Goal: Task Accomplishment & Management: Manage account settings

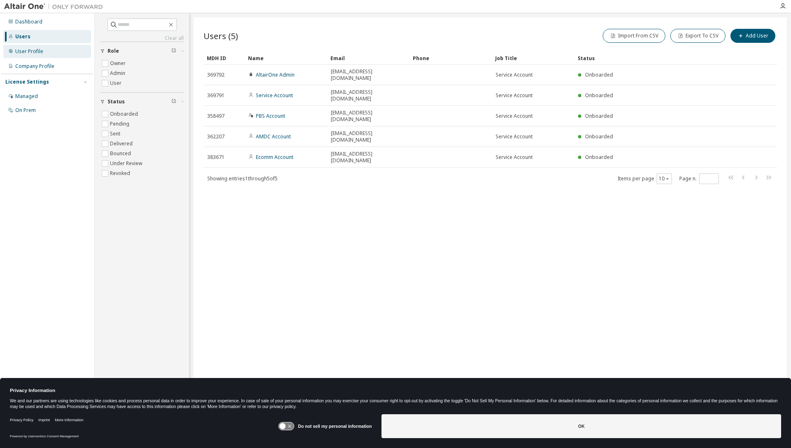
click at [28, 52] on div "User Profile" at bounding box center [29, 51] width 28 height 7
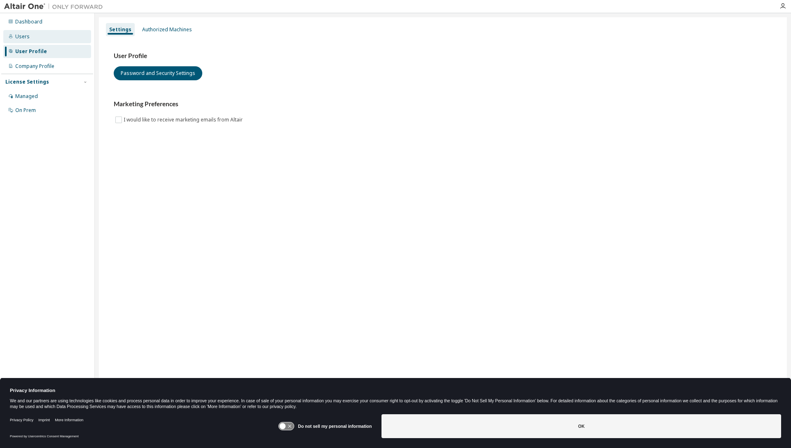
click at [28, 33] on div "Users" at bounding box center [22, 36] width 14 height 7
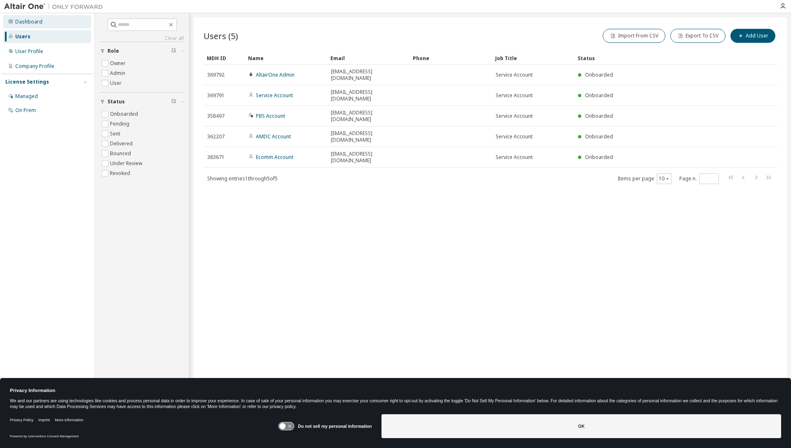
click at [27, 17] on div "Dashboard" at bounding box center [47, 21] width 88 height 13
click at [22, 12] on div at bounding box center [53, 6] width 107 height 13
click at [23, 7] on img at bounding box center [55, 6] width 103 height 8
click at [760, 35] on button "Add User" at bounding box center [752, 36] width 45 height 14
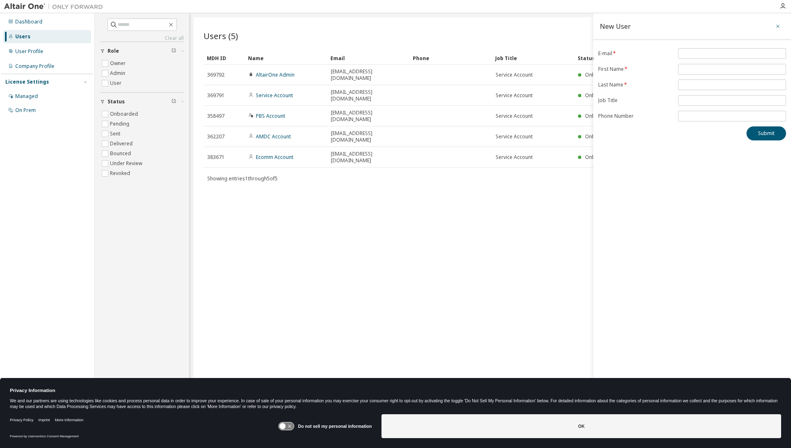
click at [777, 26] on icon "button" at bounding box center [778, 26] width 6 height 7
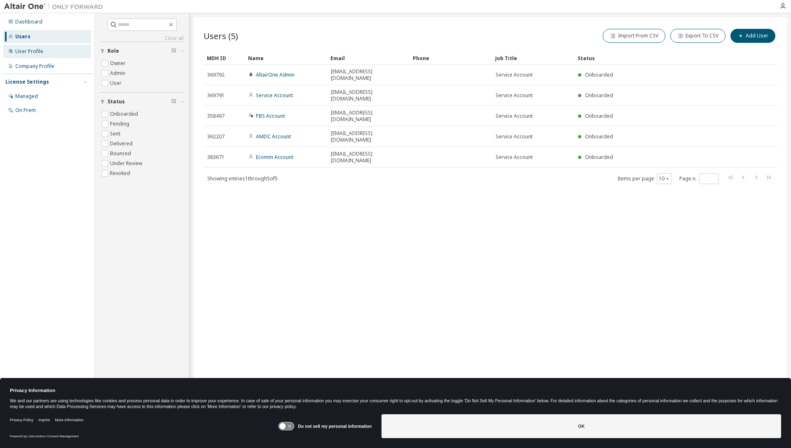
click at [40, 53] on div "User Profile" at bounding box center [29, 51] width 28 height 7
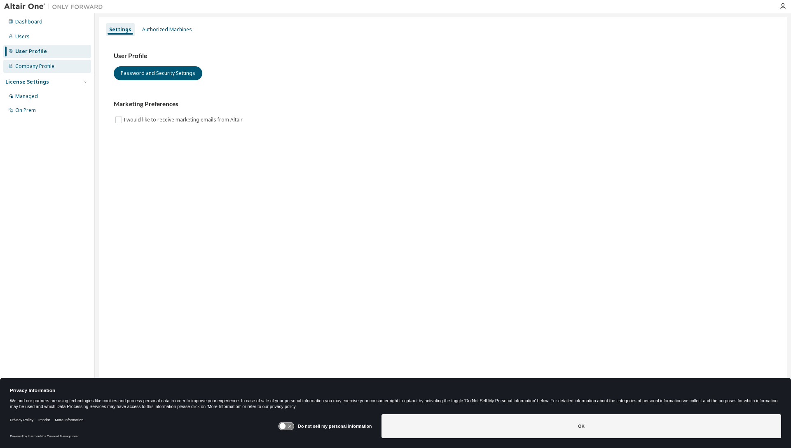
click at [40, 65] on div "Company Profile" at bounding box center [34, 66] width 39 height 7
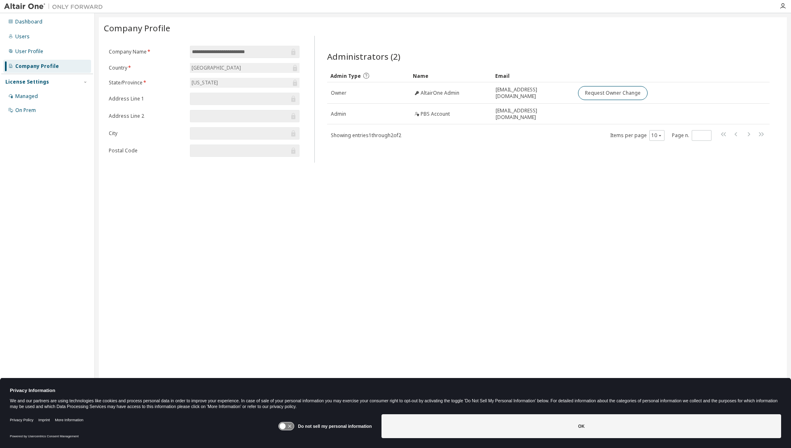
click at [35, 44] on div "Dashboard Users User Profile Company Profile License Settings Managed On Prem" at bounding box center [47, 65] width 92 height 103
click at [34, 52] on div "User Profile" at bounding box center [29, 51] width 28 height 7
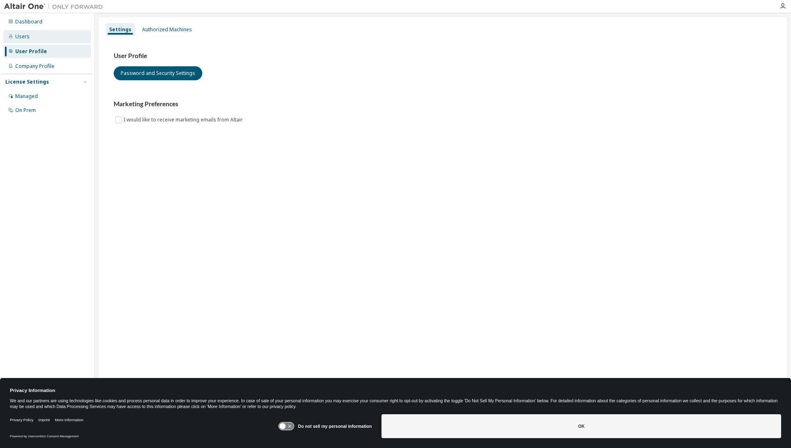
click at [27, 30] on div "Users" at bounding box center [47, 36] width 88 height 13
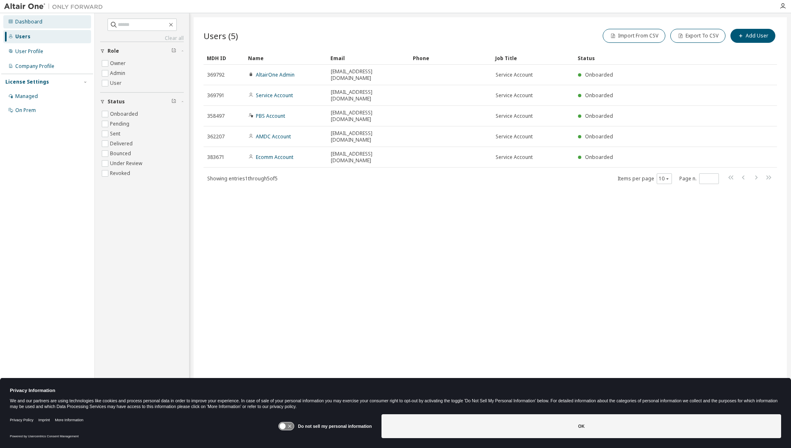
click at [35, 19] on div "Dashboard" at bounding box center [28, 22] width 27 height 7
